Goal: Find specific page/section: Find specific page/section

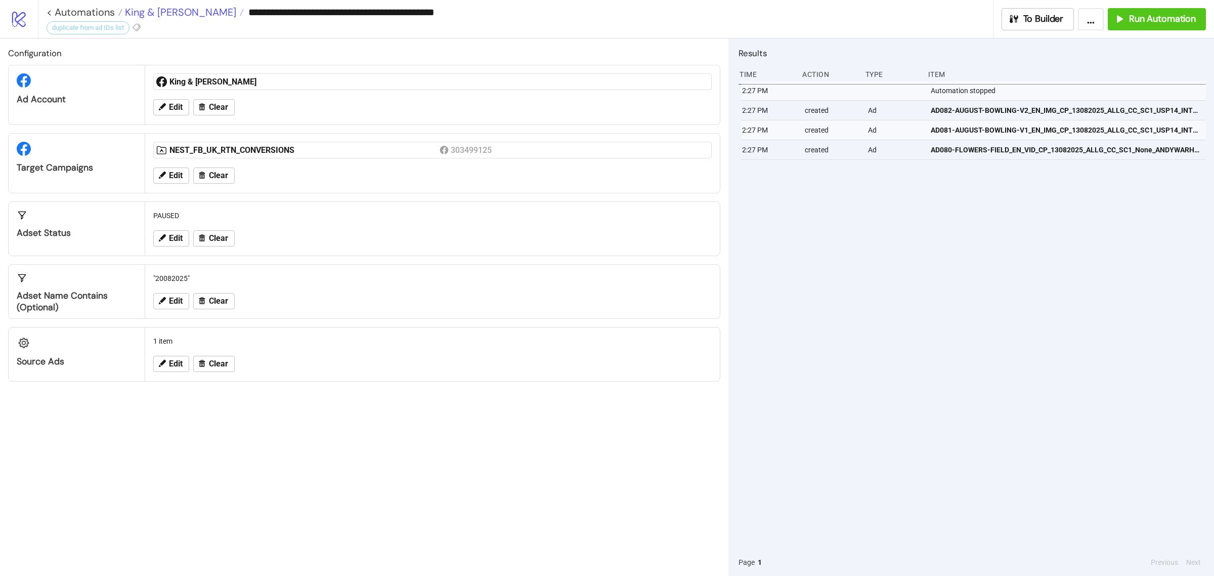
click at [180, 11] on span "King & [PERSON_NAME]" at bounding box center [179, 12] width 114 height 13
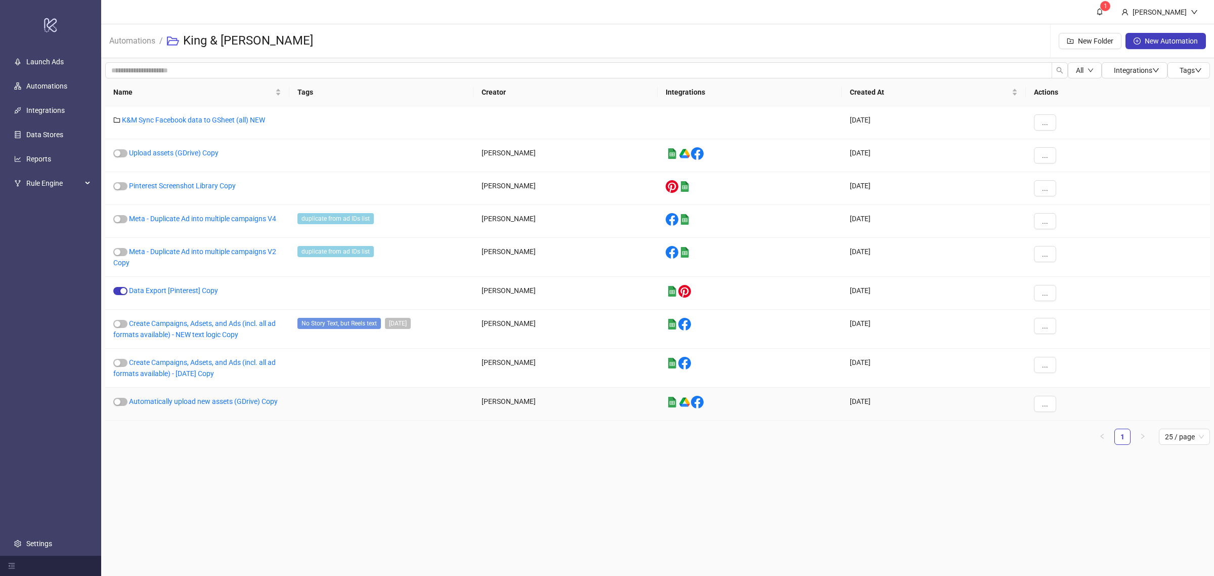
drag, startPoint x: 395, startPoint y: 0, endPoint x: 482, endPoint y: 408, distance: 417.4
click at [482, 408] on div "[PERSON_NAME]" at bounding box center [565, 403] width 184 height 33
